Goal: Information Seeking & Learning: Stay updated

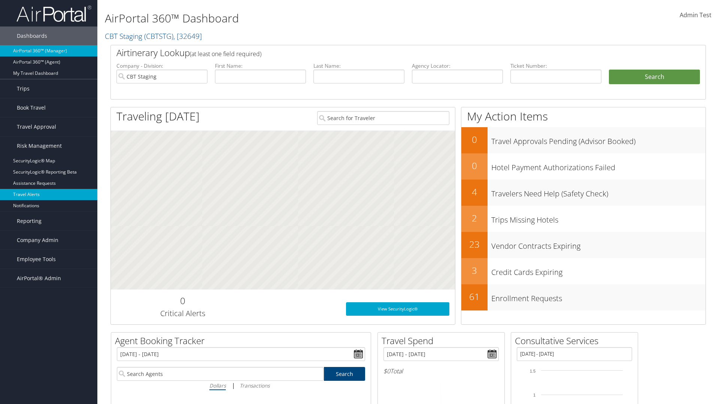
click at [49, 195] on link "Travel Alerts" at bounding box center [48, 194] width 97 height 11
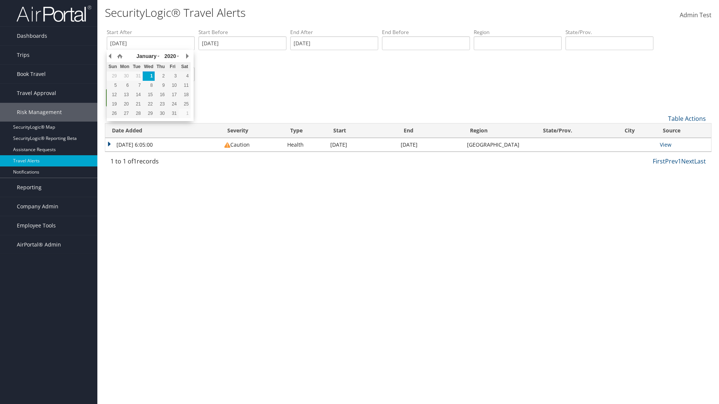
type input "[DATE]"
type input "[GEOGRAPHIC_DATA]"
click at [412, 101] on ul "Search" at bounding box center [412, 101] width 610 height 25
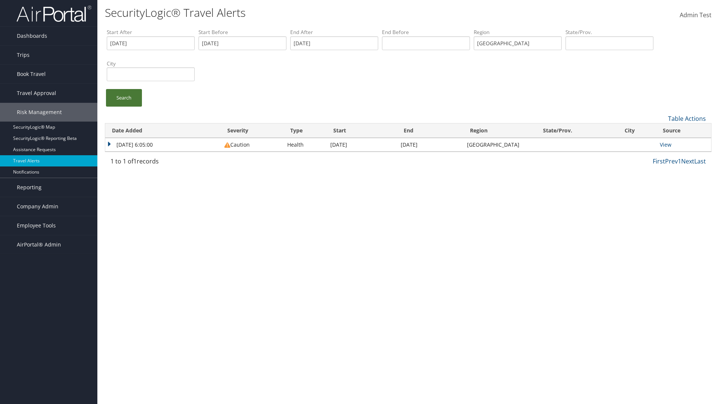
click at [124, 98] on link "Search" at bounding box center [124, 98] width 36 height 18
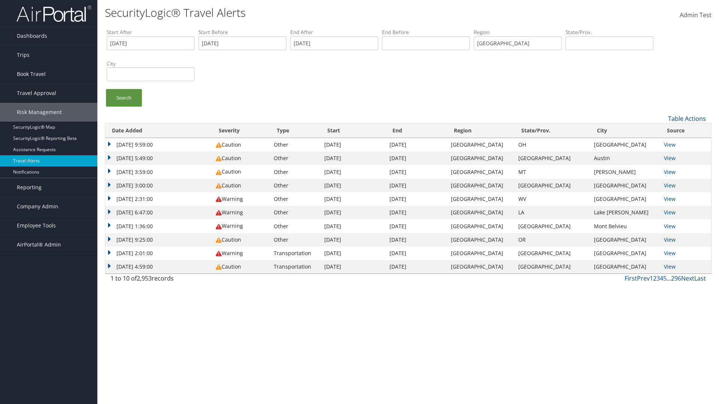
click at [687, 118] on link "Table Actions" at bounding box center [687, 119] width 38 height 8
click at [662, 143] on link "Column Visibility" at bounding box center [662, 143] width 98 height 13
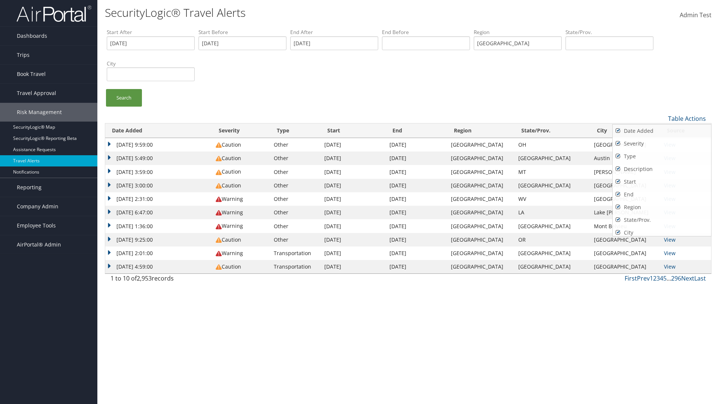
click at [662, 131] on link "Date Added" at bounding box center [662, 131] width 98 height 13
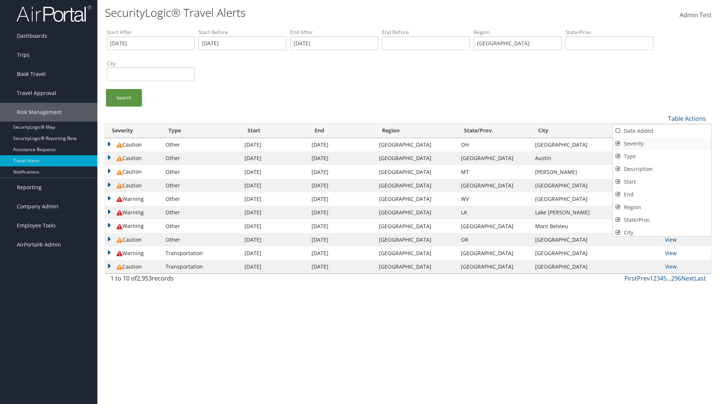
click at [662, 143] on link "Severity" at bounding box center [662, 143] width 98 height 13
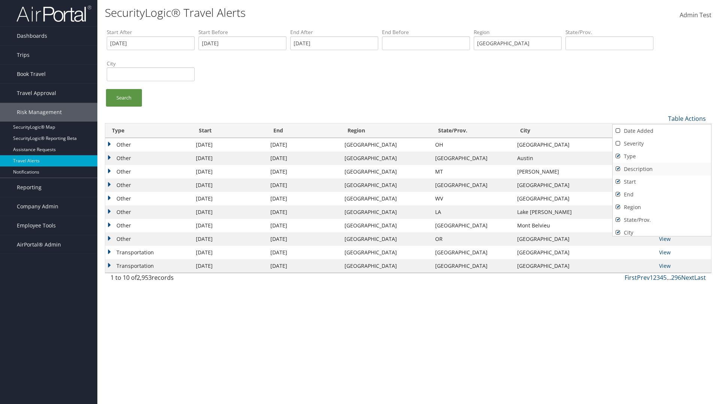
click at [662, 156] on link "Type" at bounding box center [662, 156] width 98 height 13
click at [662, 169] on link "Description" at bounding box center [662, 169] width 98 height 13
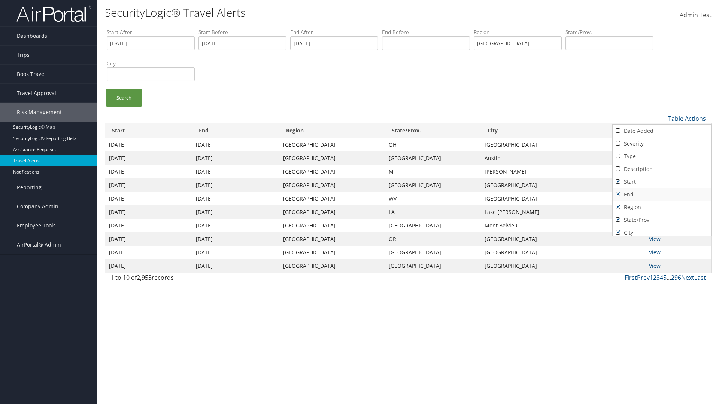
click at [662, 182] on link "Start" at bounding box center [662, 182] width 98 height 13
click at [662, 194] on link "End" at bounding box center [662, 194] width 98 height 13
click at [662, 207] on link "Region" at bounding box center [662, 207] width 98 height 13
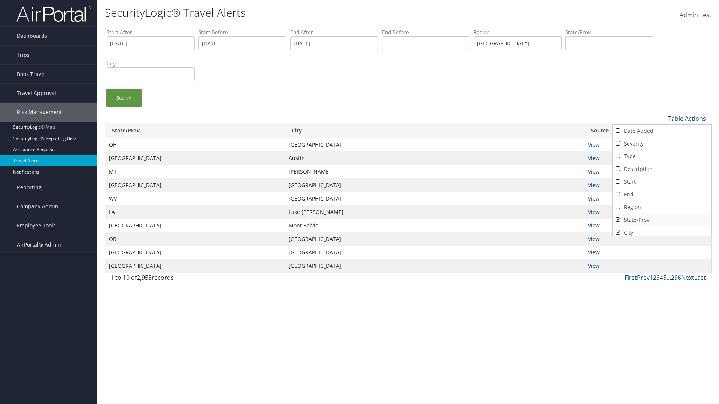
click at [662, 220] on link "State/Prov." at bounding box center [662, 220] width 98 height 13
click at [662, 230] on link "City" at bounding box center [662, 233] width 98 height 13
click at [662, 239] on link "Source" at bounding box center [662, 245] width 98 height 13
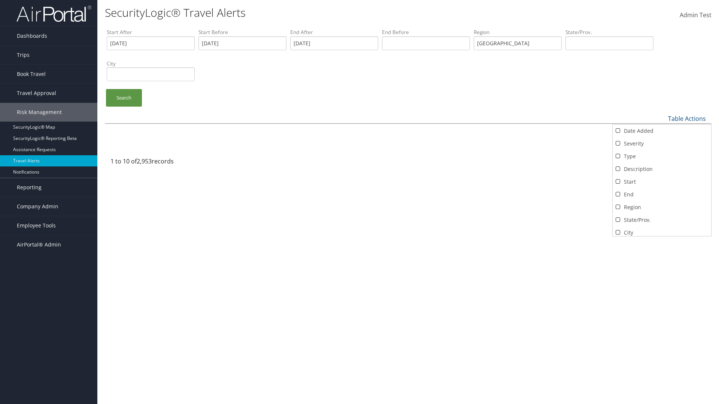
scroll to position [16, 0]
click at [360, 202] on div at bounding box center [359, 202] width 719 height 404
click at [687, 118] on link "Table Actions" at bounding box center [687, 119] width 38 height 8
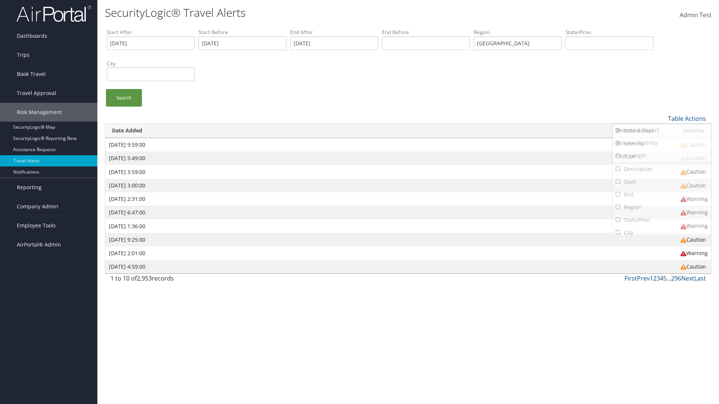
click at [662, 156] on link "Type" at bounding box center [662, 156] width 98 height 13
click at [662, 169] on link "Description" at bounding box center [662, 169] width 98 height 13
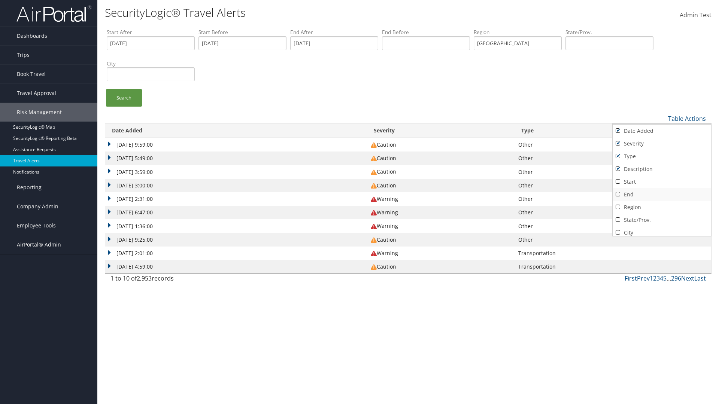
click at [662, 182] on link "Start" at bounding box center [662, 182] width 98 height 13
click at [662, 194] on link "End" at bounding box center [662, 194] width 98 height 13
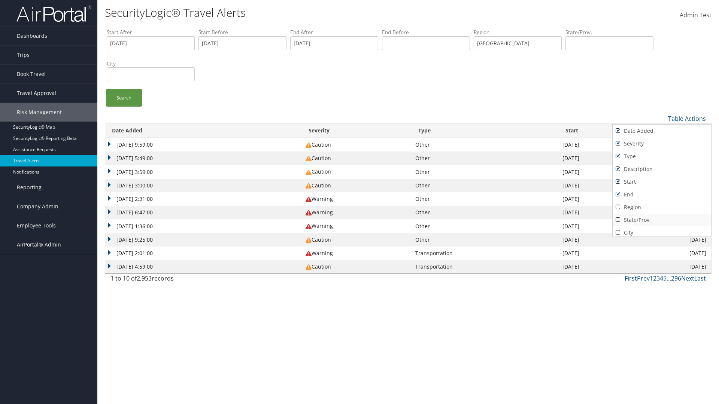
click at [662, 207] on link "Region" at bounding box center [662, 207] width 98 height 13
click at [662, 220] on link "State/Prov." at bounding box center [662, 220] width 98 height 13
click at [662, 230] on link "City" at bounding box center [662, 233] width 98 height 13
